Goal: Entertainment & Leisure: Consume media (video, audio)

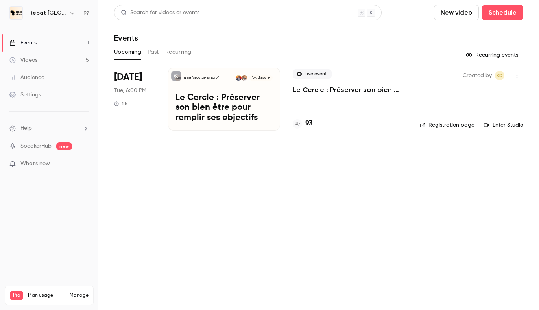
click at [148, 52] on button "Past" at bounding box center [153, 52] width 11 height 13
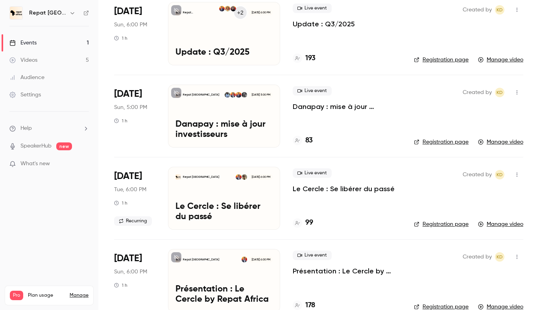
scroll to position [165, 0]
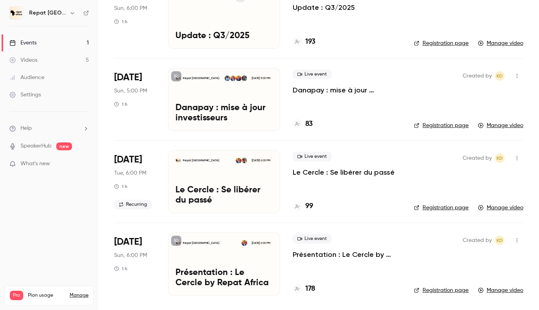
click at [227, 261] on div "Repat [GEOGRAPHIC_DATA] [DATE] 6:00 PM Présentation : Le Cercle by Repat Africa" at bounding box center [224, 264] width 112 height 63
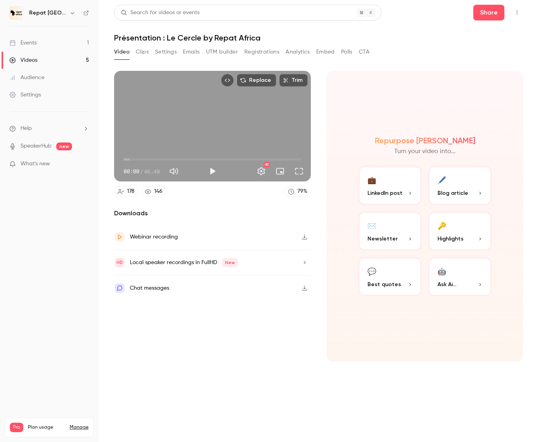
click at [158, 310] on section "Replace Trim 00:00 00:00 / 46:40 HD 178 146 79 % Downloads Webinar recording Lo…" at bounding box center [318, 247] width 409 height 352
click at [89, 254] on nav "Repat Africa Events 1 Videos 5 Audience Settings Help SpeakerHub new What's new…" at bounding box center [49, 221] width 98 height 442
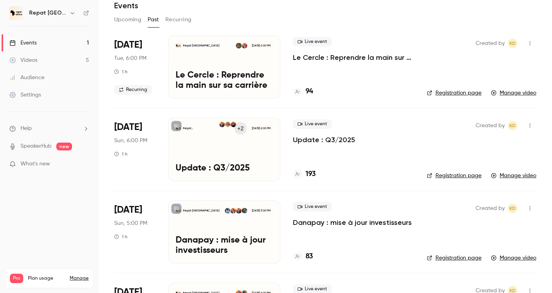
scroll to position [182, 0]
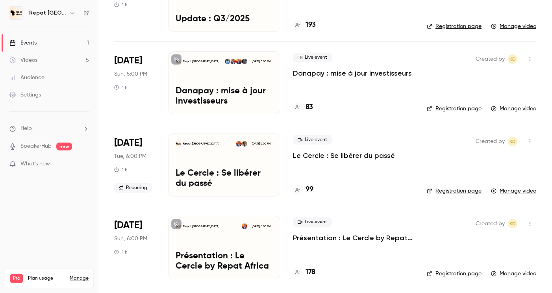
click at [199, 257] on p "Présentation : Le Cercle by Repat Africa" at bounding box center [224, 261] width 97 height 20
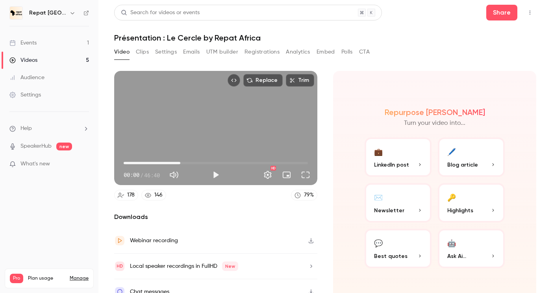
click at [180, 163] on span "14:21" at bounding box center [216, 163] width 184 height 13
click at [214, 176] on button "Play" at bounding box center [216, 175] width 16 height 16
click at [150, 159] on span "06:40" at bounding box center [216, 163] width 184 height 13
type input "*****"
click at [181, 175] on button "Mute" at bounding box center [174, 175] width 16 height 16
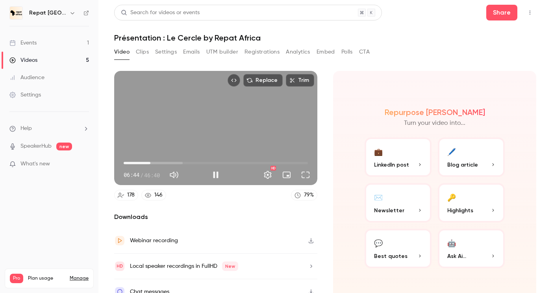
type input "*"
type input "*****"
click at [181, 175] on button "Unmute" at bounding box center [174, 175] width 16 height 16
type input "***"
click at [247, 161] on span "06:55" at bounding box center [216, 163] width 184 height 13
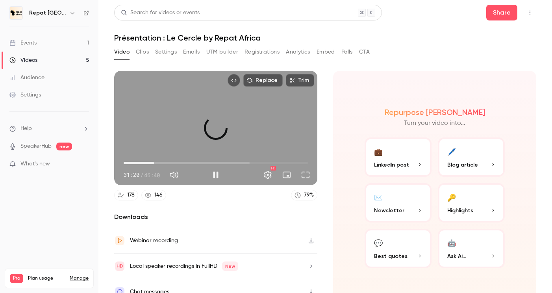
click at [154, 160] on span "07:40" at bounding box center [216, 163] width 184 height 13
click at [169, 161] on span "11:22" at bounding box center [216, 163] width 184 height 13
click at [180, 160] on span "14:09" at bounding box center [216, 163] width 184 height 13
click at [187, 160] on span "16:03" at bounding box center [216, 163] width 184 height 13
click at [197, 159] on span "18:38" at bounding box center [216, 163] width 184 height 13
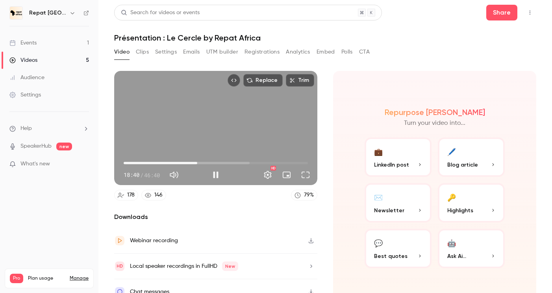
click at [209, 162] on span "18:40" at bounding box center [216, 163] width 184 height 13
click at [219, 176] on button "Pause" at bounding box center [216, 175] width 16 height 16
click at [224, 163] on span "25:31" at bounding box center [216, 163] width 184 height 13
click at [235, 162] on span "28:13" at bounding box center [216, 163] width 184 height 13
click at [243, 161] on span "30:13" at bounding box center [216, 163] width 184 height 13
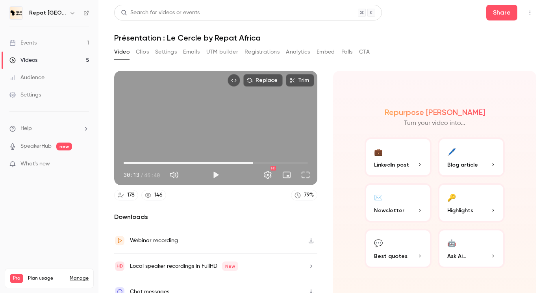
click at [253, 161] on span "32:48" at bounding box center [216, 163] width 184 height 13
type input "******"
click at [268, 160] on span "36:35" at bounding box center [216, 163] width 184 height 13
click at [142, 53] on button "Clips" at bounding box center [142, 52] width 13 height 13
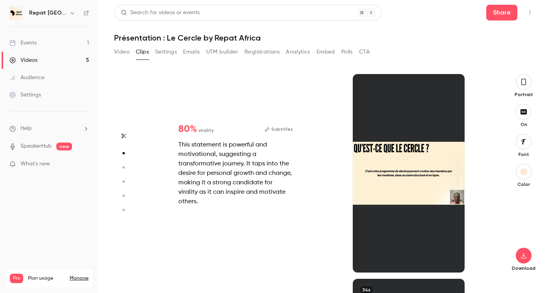
scroll to position [205, 0]
click at [399, 213] on div at bounding box center [409, 173] width 112 height 198
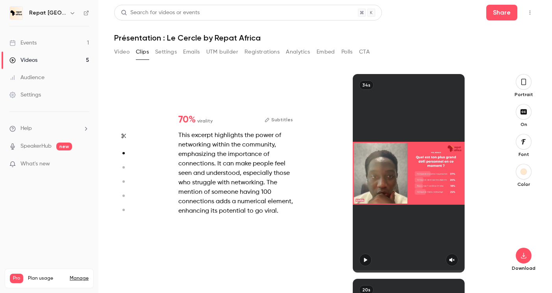
type input "*"
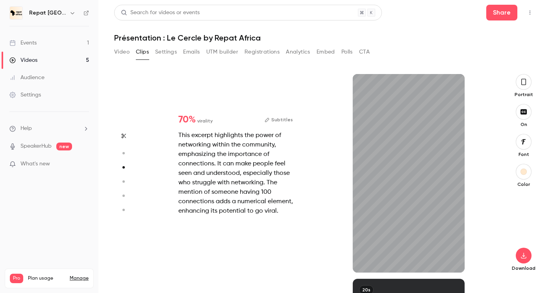
scroll to position [409, 0]
click at [454, 259] on icon "button" at bounding box center [451, 260] width 5 height 4
click at [422, 232] on div "34s" at bounding box center [409, 173] width 112 height 198
click at [217, 154] on div "This excerpt highlights the power of networking within the community, emphasizi…" at bounding box center [235, 173] width 115 height 85
click at [365, 264] on button "button" at bounding box center [365, 260] width 13 height 13
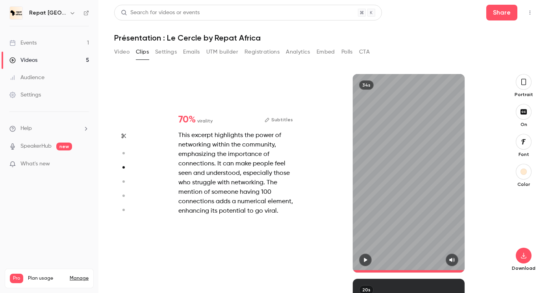
type input "****"
